Goal: Task Accomplishment & Management: Complete application form

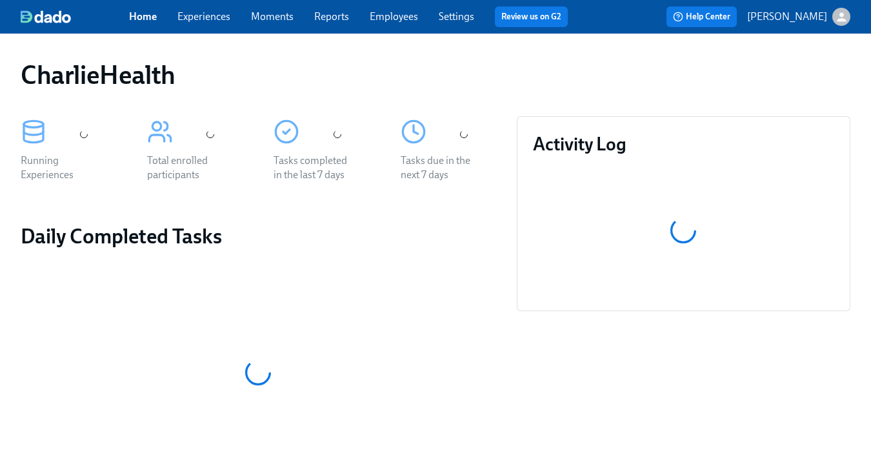
click at [202, 23] on span "Experiences" at bounding box center [204, 17] width 53 height 14
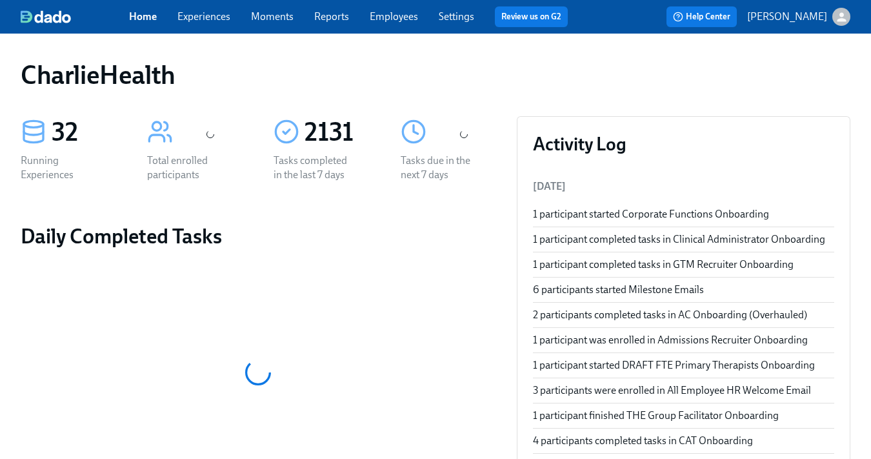
click at [208, 17] on link "Experiences" at bounding box center [204, 16] width 53 height 12
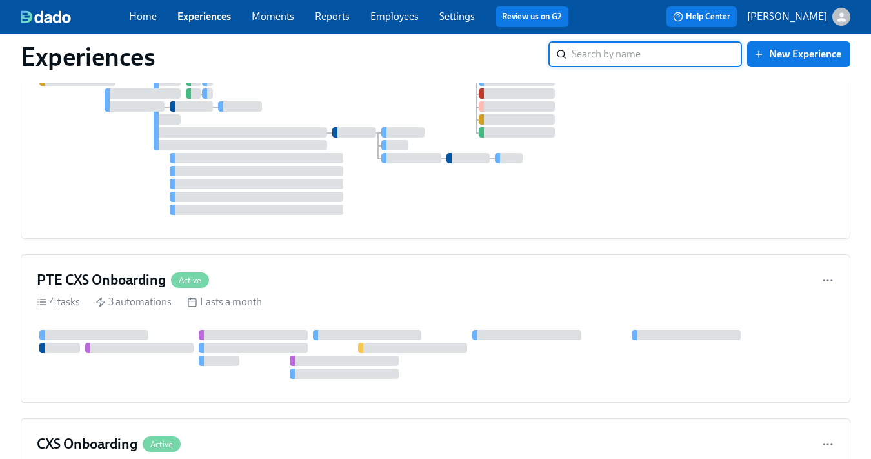
scroll to position [3923, 0]
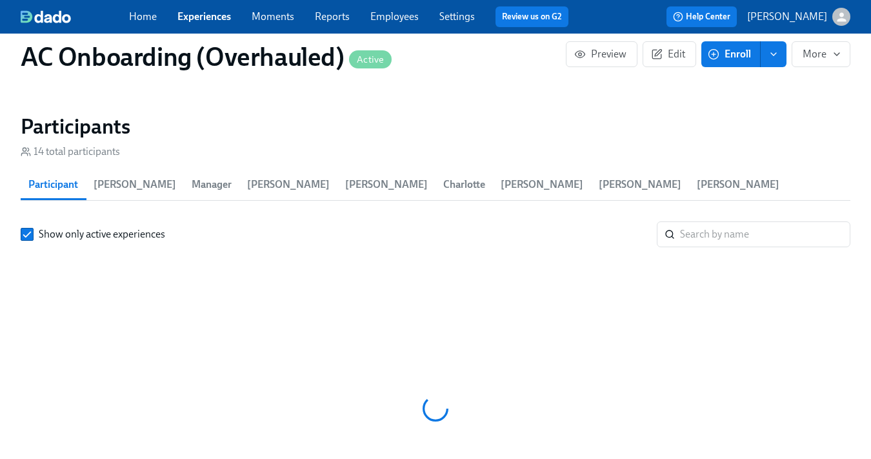
scroll to position [0, 6930]
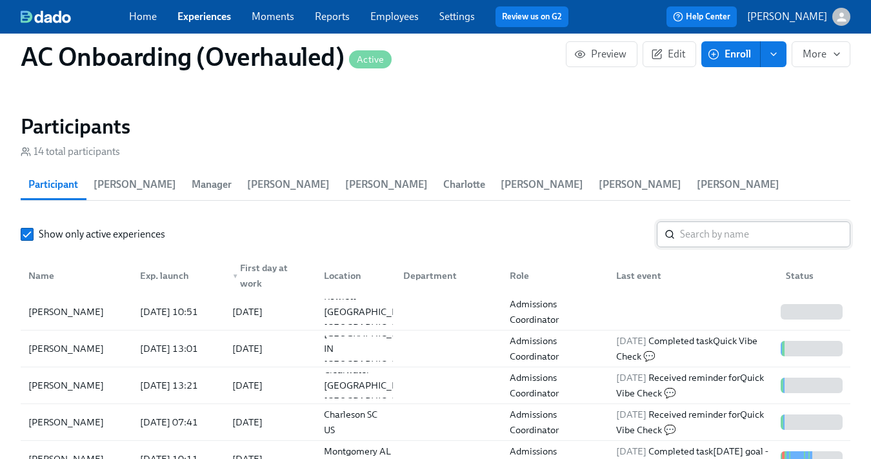
click at [718, 221] on input "search" at bounding box center [765, 234] width 170 height 26
type input "[PERSON_NAME]"
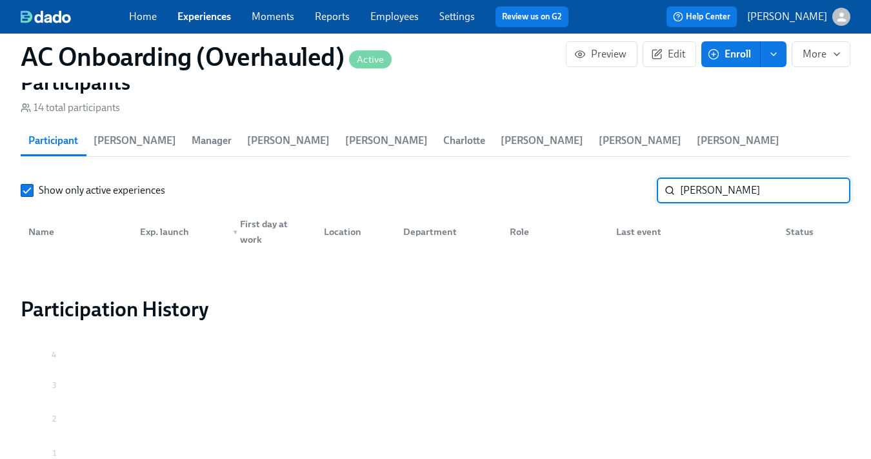
scroll to position [1588, 0]
click at [404, 14] on link "Employees" at bounding box center [395, 16] width 48 height 12
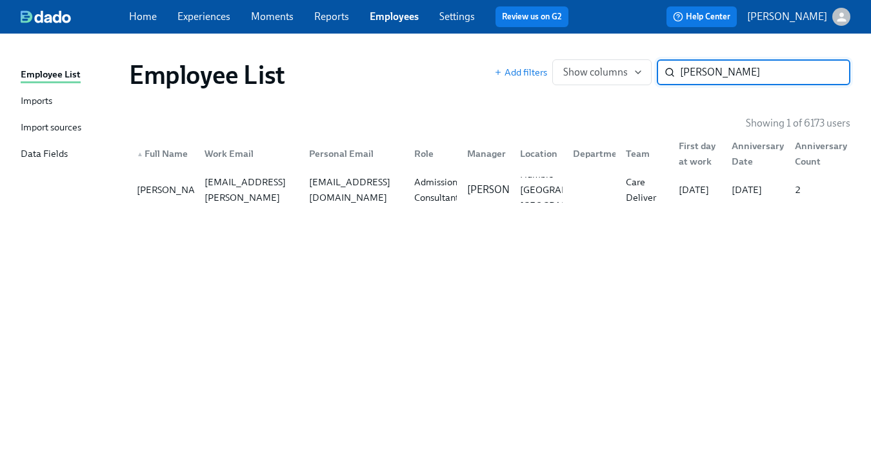
type input "[PERSON_NAME]"
click at [209, 17] on link "Experiences" at bounding box center [204, 16] width 53 height 12
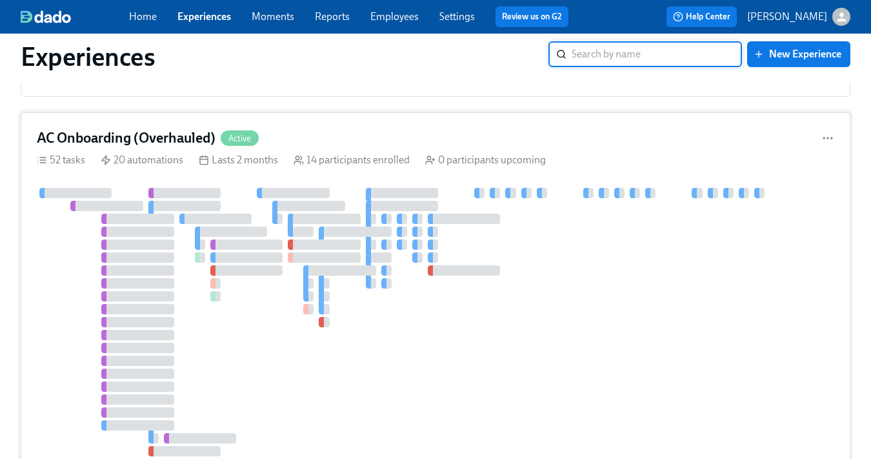
scroll to position [4549, 0]
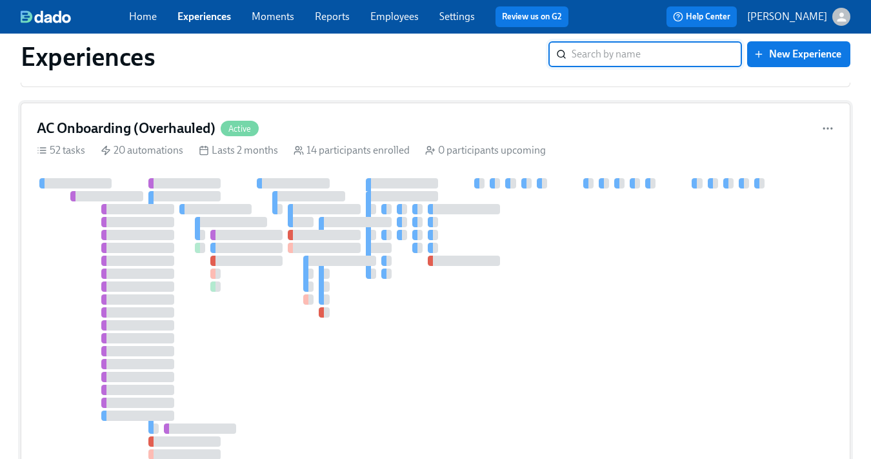
click at [317, 256] on div at bounding box center [339, 261] width 72 height 10
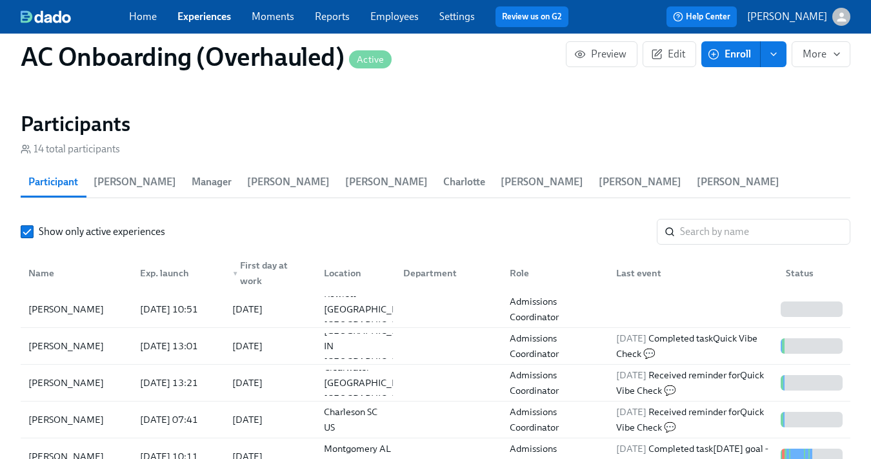
scroll to position [1543, 0]
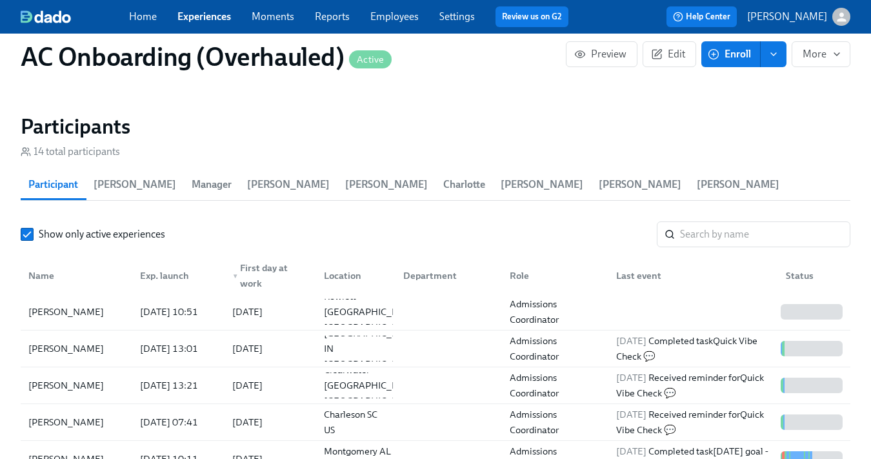
click at [734, 52] on span "Enroll" at bounding box center [731, 54] width 41 height 13
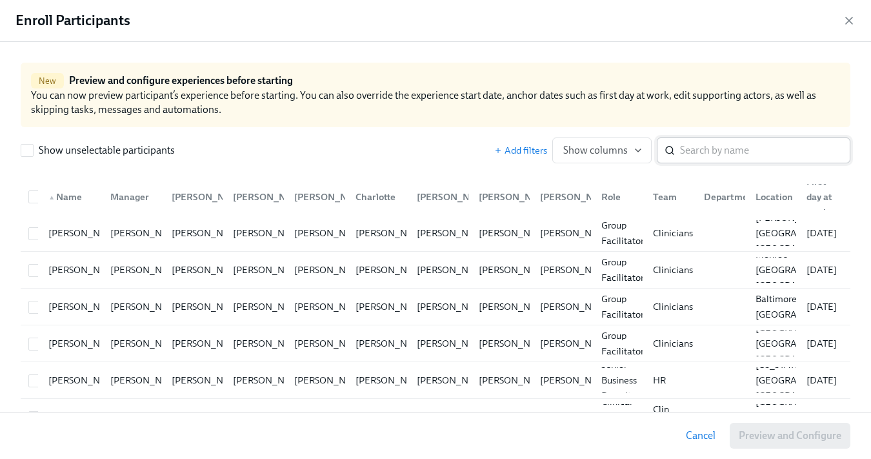
click at [687, 141] on input "search" at bounding box center [765, 150] width 170 height 26
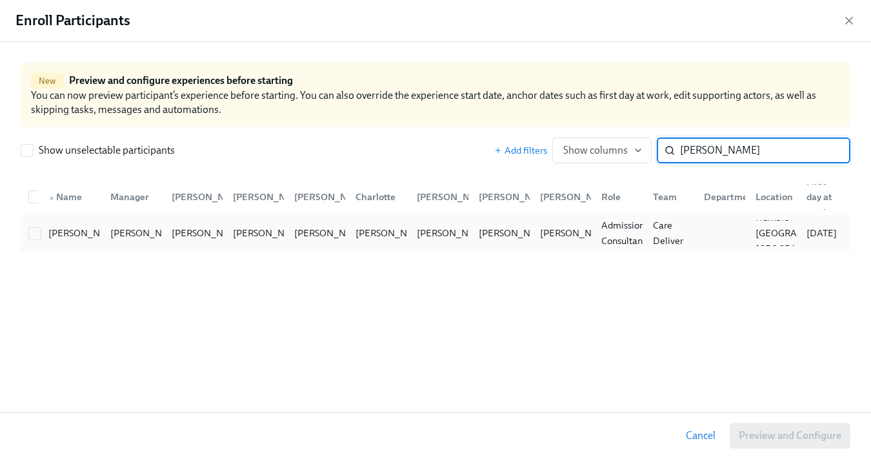
type input "[PERSON_NAME]"
click at [26, 236] on div at bounding box center [34, 233] width 23 height 14
checkbox input "true"
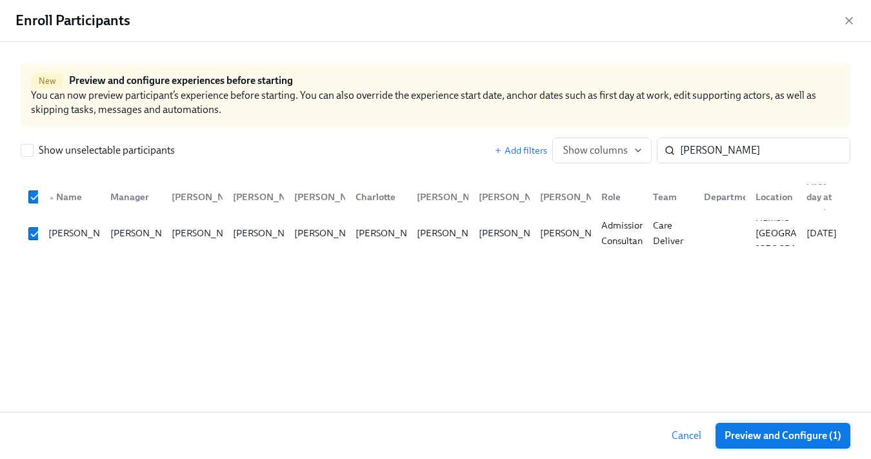
click at [769, 447] on button "Preview and Configure (1)" at bounding box center [783, 436] width 135 height 26
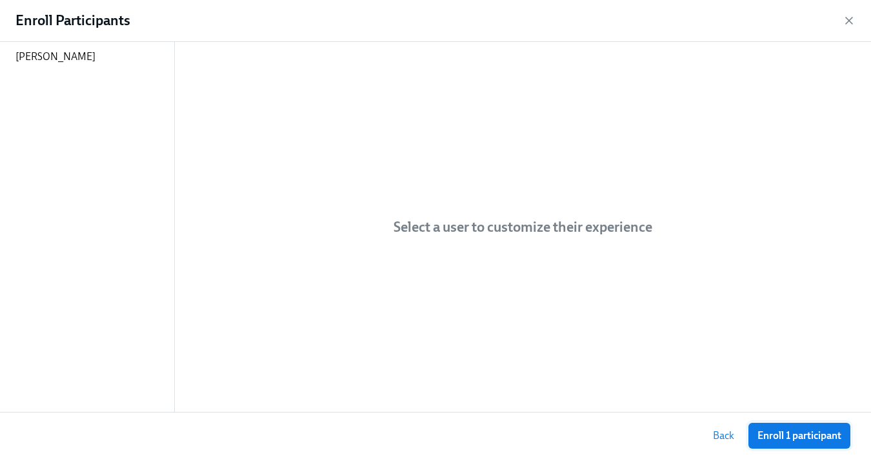
click at [778, 434] on span "Enroll 1 participant" at bounding box center [800, 435] width 84 height 13
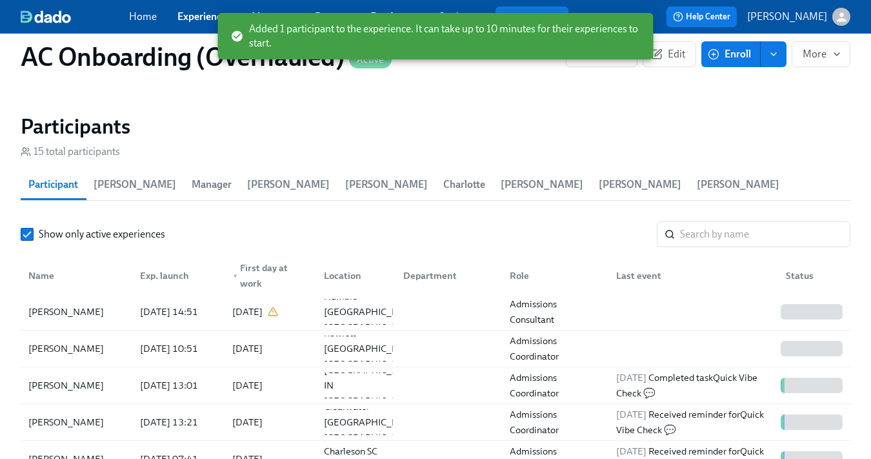
scroll to position [0, 15477]
